Goal: Find specific page/section: Find specific page/section

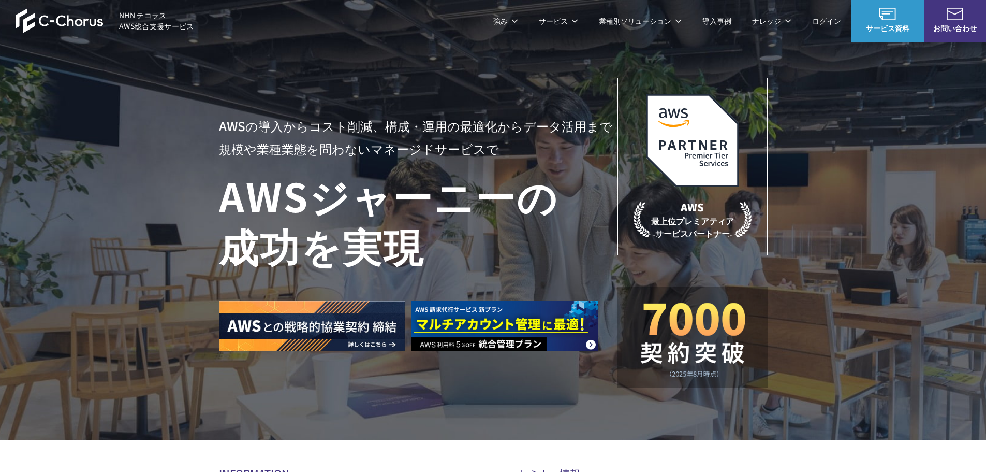
click at [718, 22] on link "導入事例" at bounding box center [716, 21] width 29 height 11
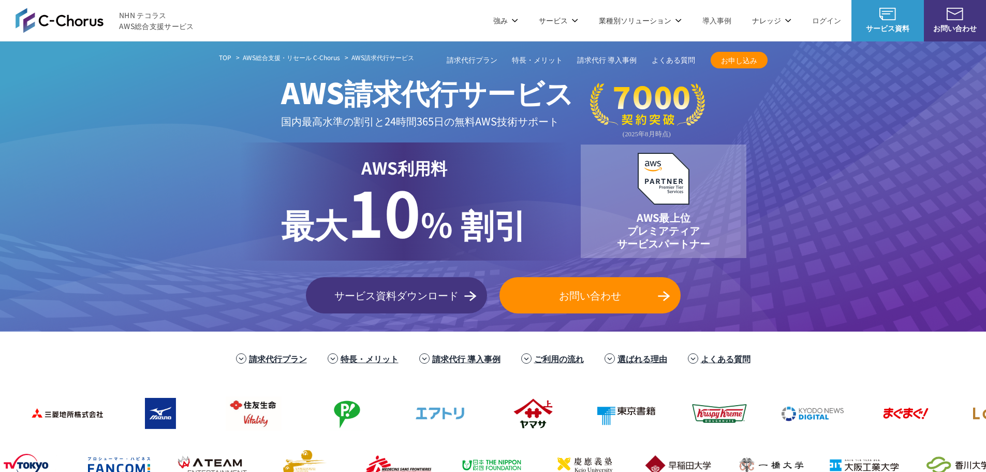
click at [72, 25] on img at bounding box center [60, 20] width 88 height 25
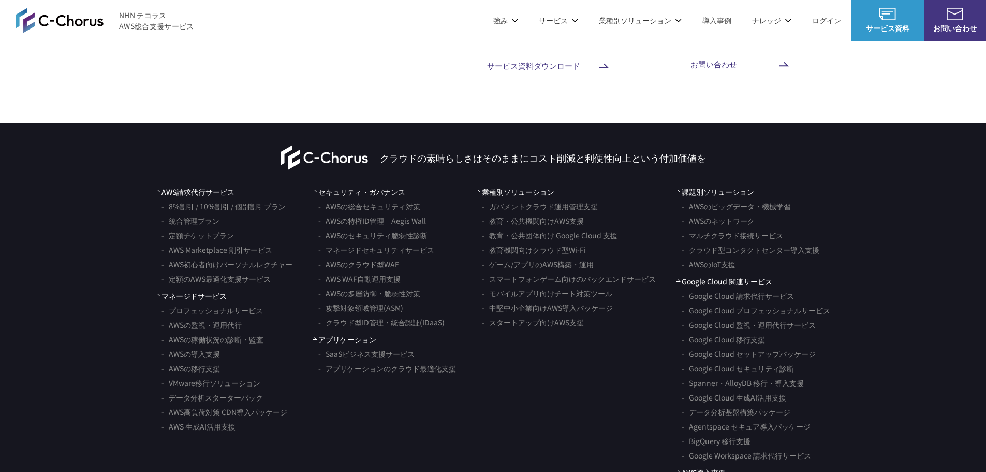
scroll to position [6056, 0]
